Goal: Feedback & Contribution: Leave review/rating

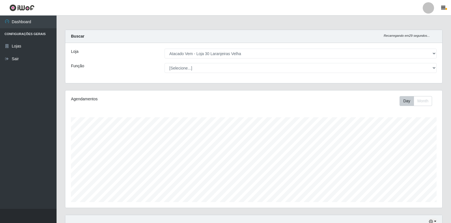
select select "495"
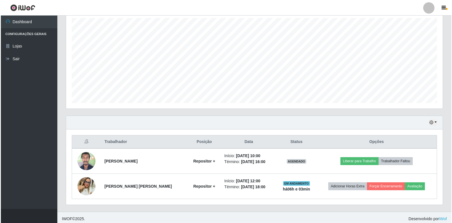
scroll to position [102, 0]
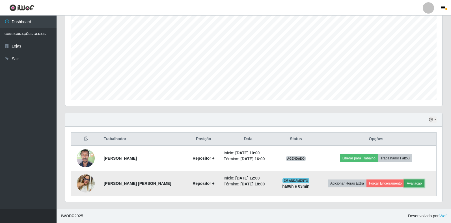
click at [408, 183] on button "Avaliação" at bounding box center [414, 183] width 20 height 8
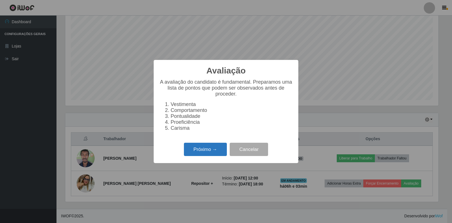
click at [210, 156] on button "Próximo →" at bounding box center [205, 149] width 43 height 13
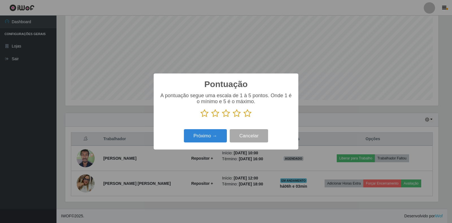
click at [248, 111] on icon at bounding box center [248, 113] width 8 height 8
click at [244, 118] on input "radio" at bounding box center [244, 118] width 0 height 0
click at [221, 132] on button "Próximo →" at bounding box center [205, 135] width 43 height 13
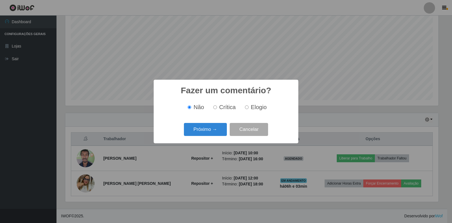
click at [221, 132] on button "Próximo →" at bounding box center [205, 129] width 43 height 13
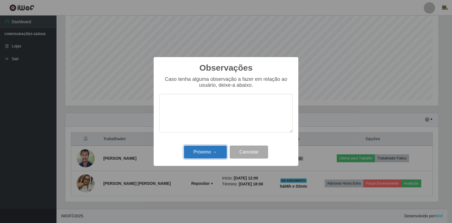
click at [209, 155] on button "Próximo →" at bounding box center [205, 152] width 43 height 13
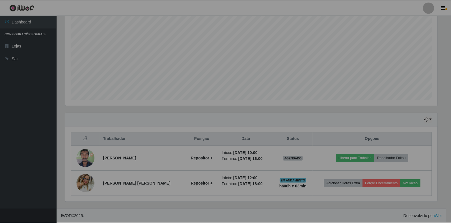
scroll to position [117, 377]
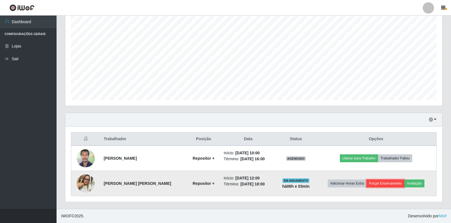
click at [389, 183] on button "Forçar Encerramento" at bounding box center [385, 183] width 38 height 8
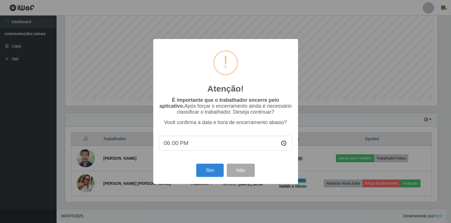
scroll to position [117, 373]
click at [218, 174] on button "Sim" at bounding box center [210, 170] width 27 height 13
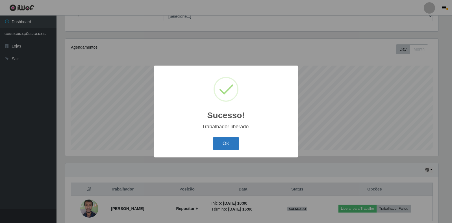
click at [232, 144] on button "OK" at bounding box center [226, 143] width 26 height 13
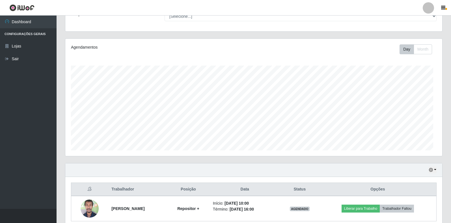
scroll to position [117, 377]
